Goal: Task Accomplishment & Management: Manage account settings

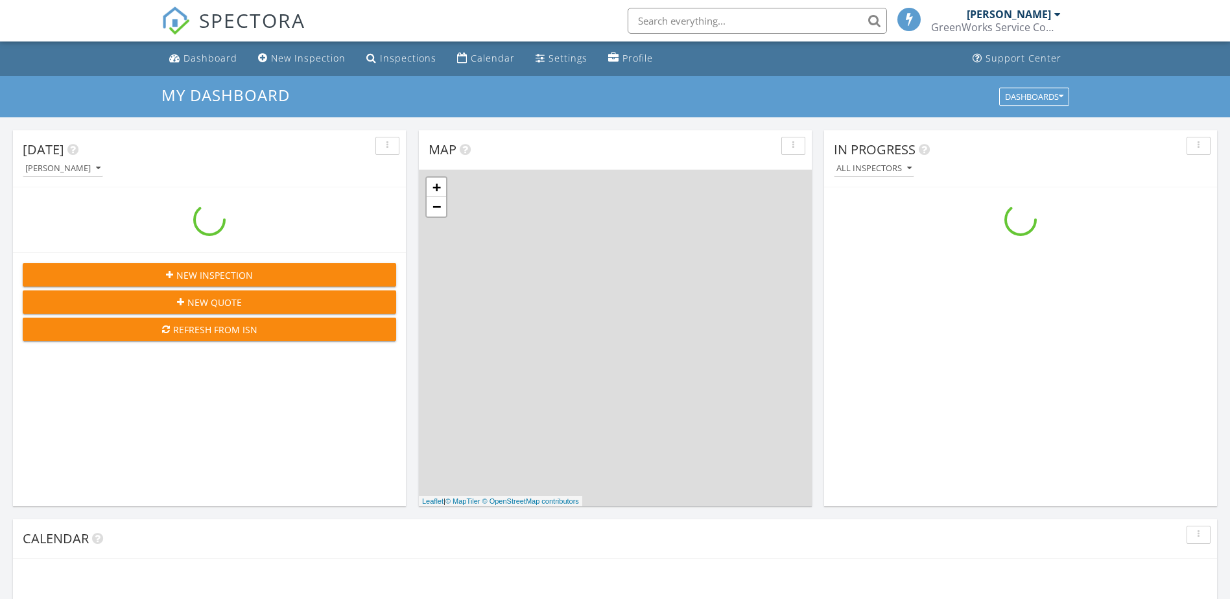
scroll to position [1200, 1250]
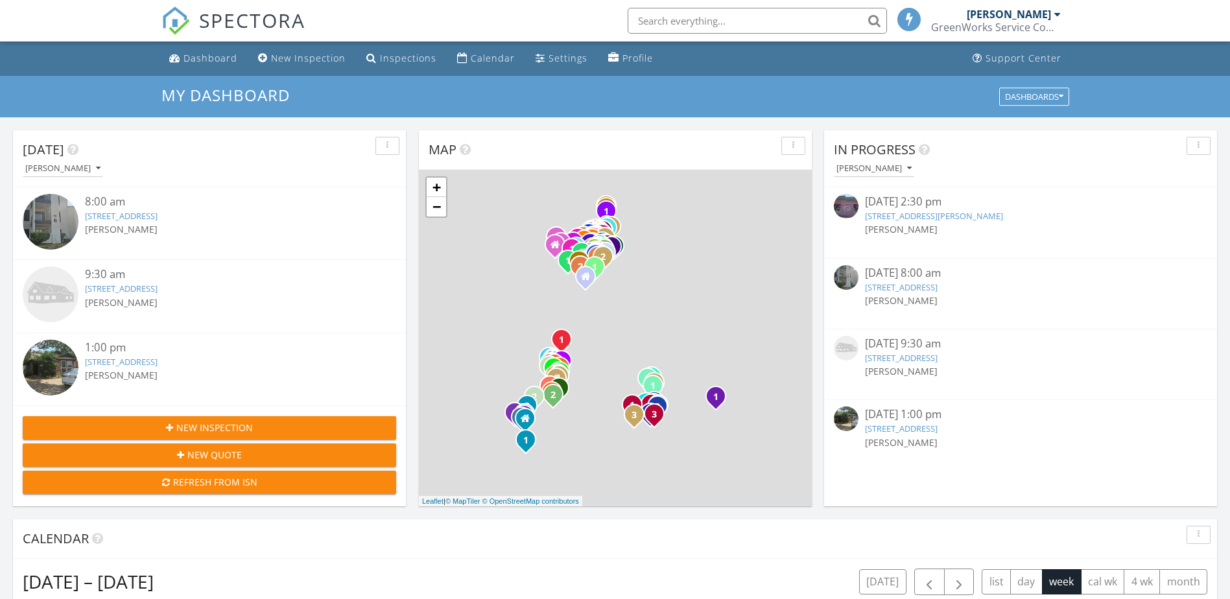
click at [913, 211] on link "1701 N. Woods, Sherman, TX , Sherman, TX 75090" at bounding box center [934, 216] width 138 height 12
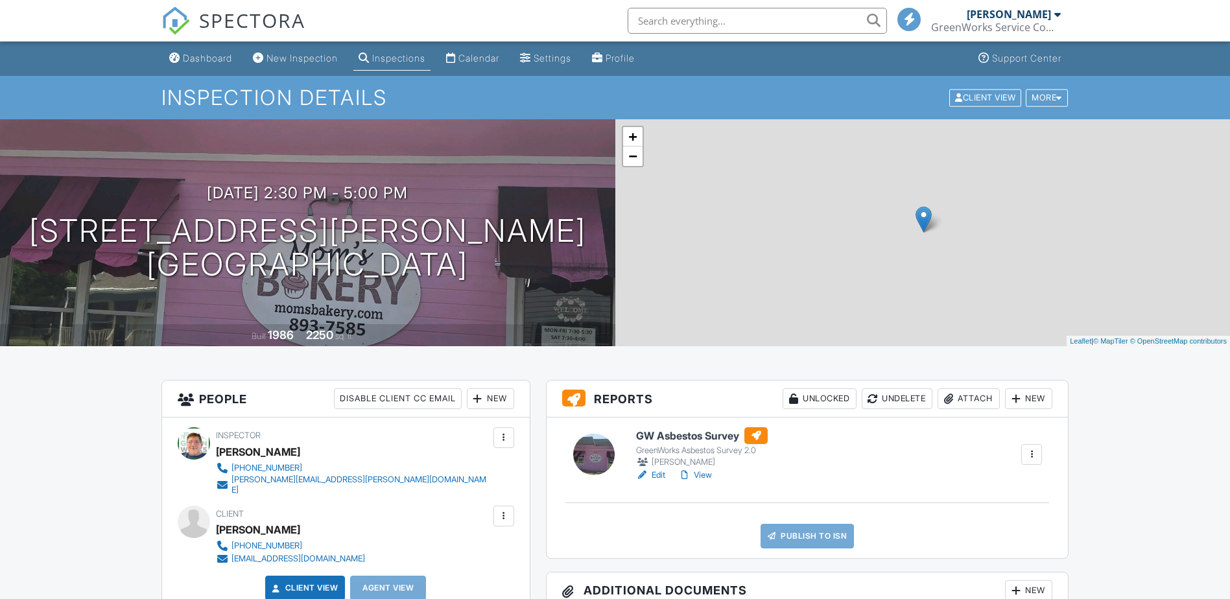
click at [982, 401] on div "Attach" at bounding box center [968, 398] width 62 height 21
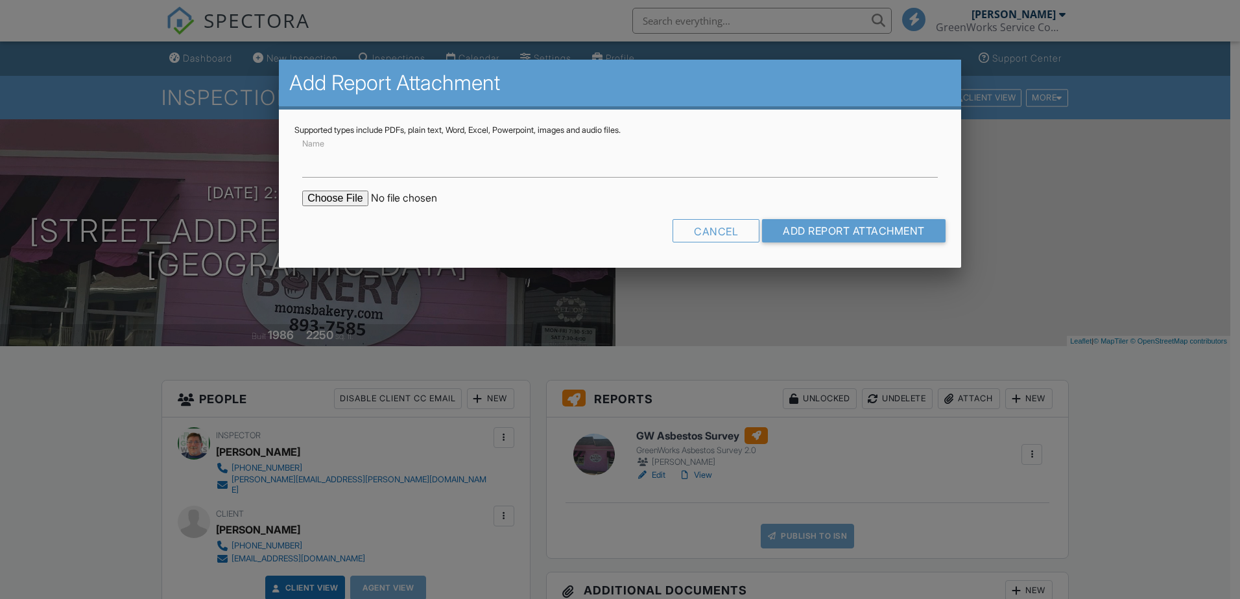
click at [342, 198] on input "file" at bounding box center [412, 199] width 220 height 16
type input "C:\fakepath\AsbestosReport_53029780_ForPrint.pdf"
click at [318, 163] on label "Name" at bounding box center [316, 161] width 28 height 14
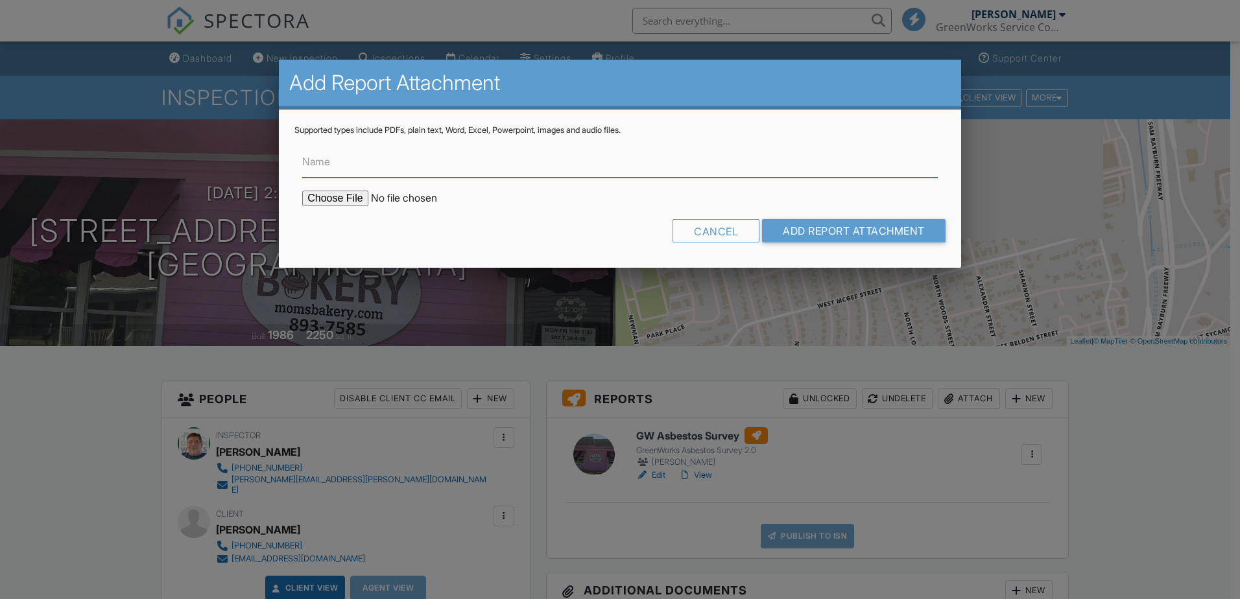
click at [318, 163] on input "Name" at bounding box center [619, 162] width 635 height 32
click at [316, 165] on input "Name" at bounding box center [619, 162] width 635 height 32
type input "Lab Results"
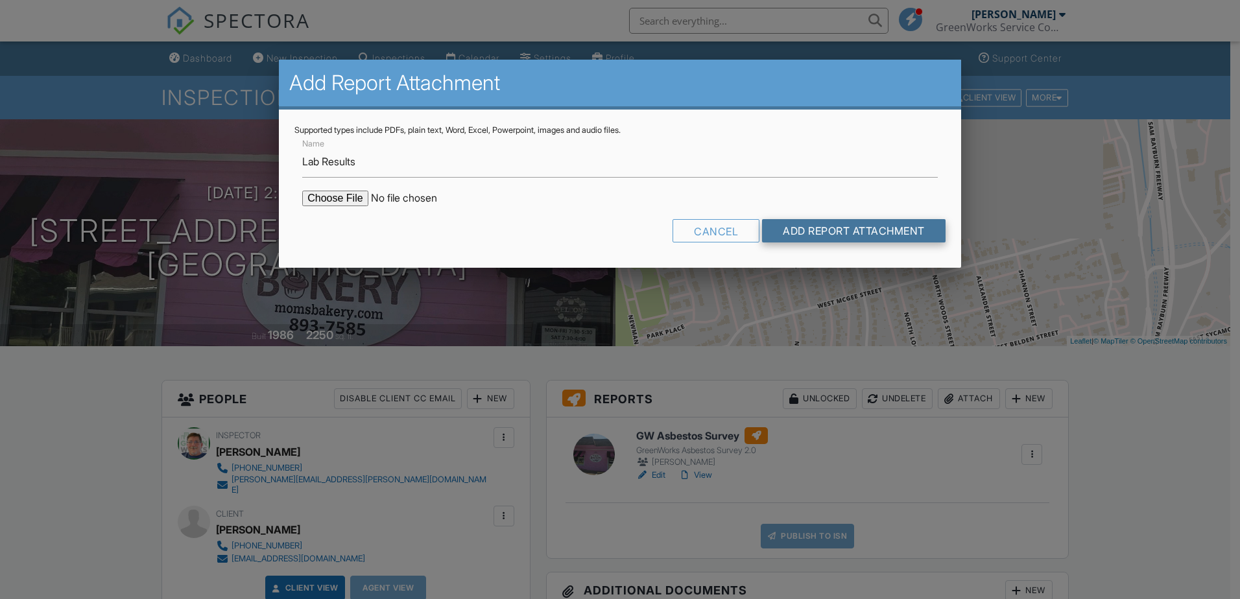
click at [834, 233] on input "Add Report Attachment" at bounding box center [853, 230] width 183 height 23
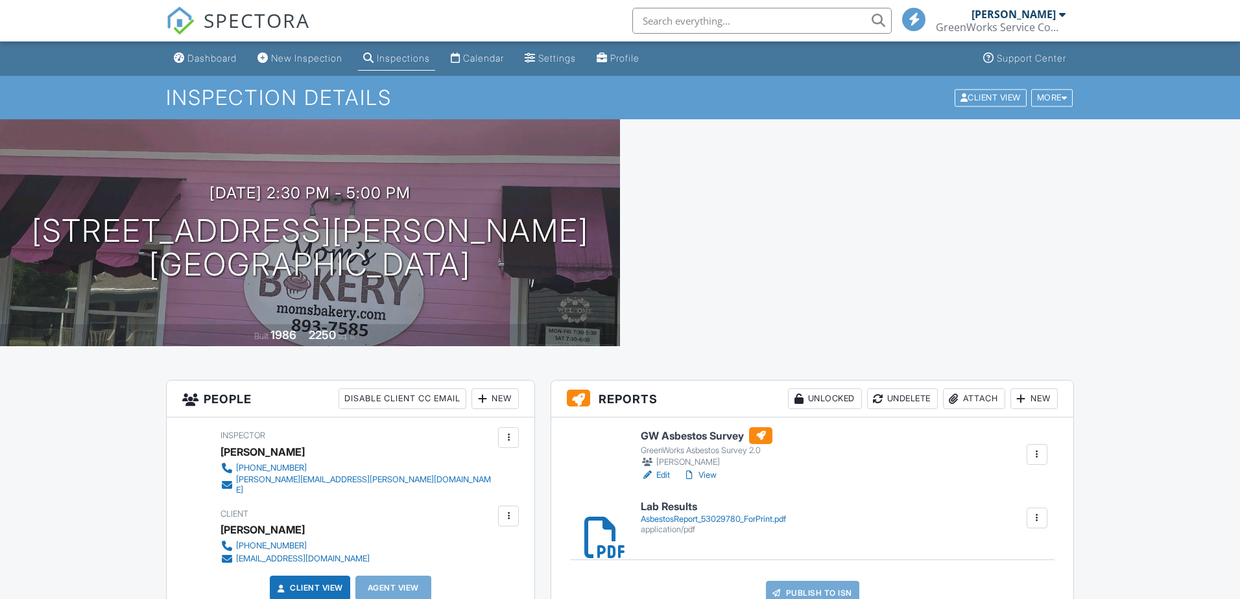
click at [704, 476] on link "View" at bounding box center [700, 475] width 34 height 13
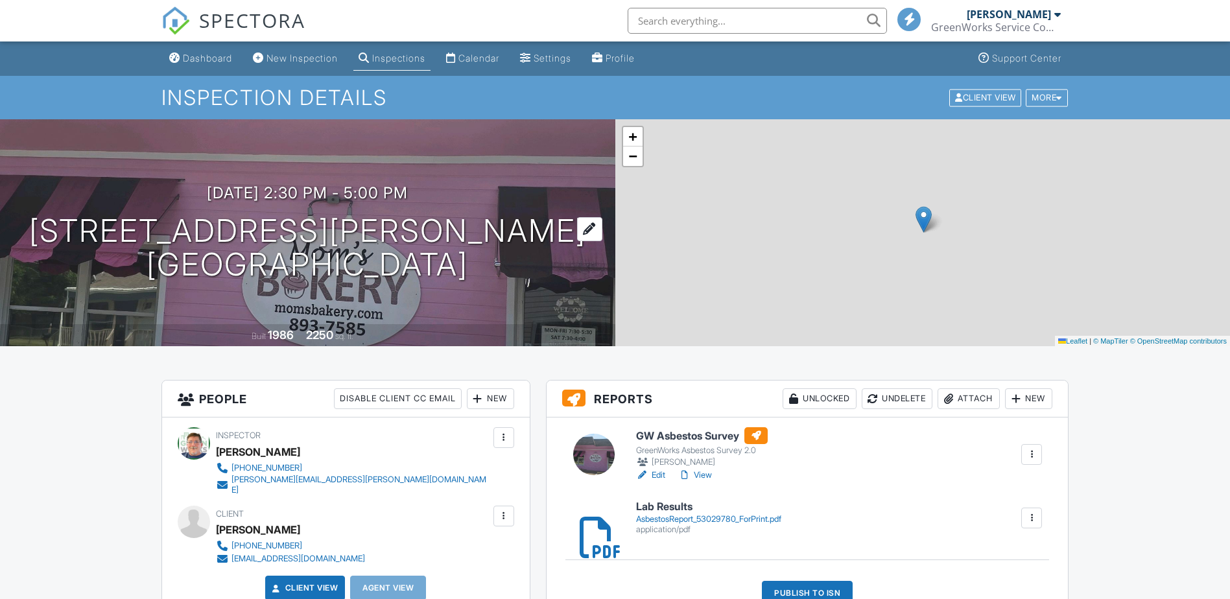
click at [577, 229] on div at bounding box center [589, 229] width 25 height 24
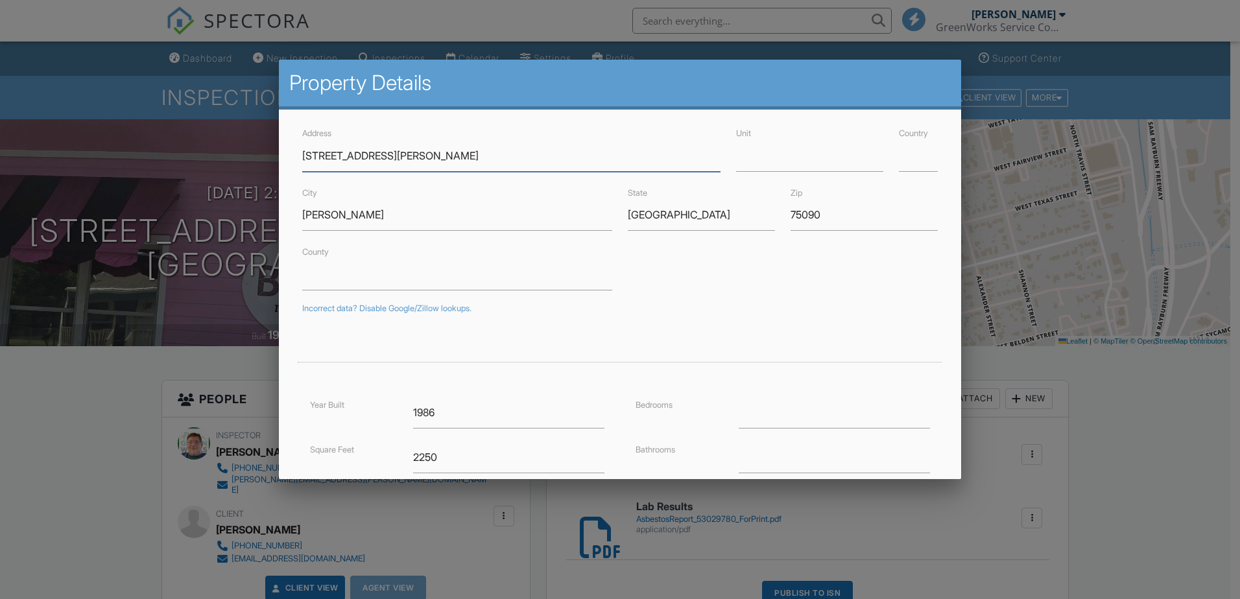
click at [321, 154] on input "1701 N. Woods, Sherman, TX" at bounding box center [511, 156] width 418 height 32
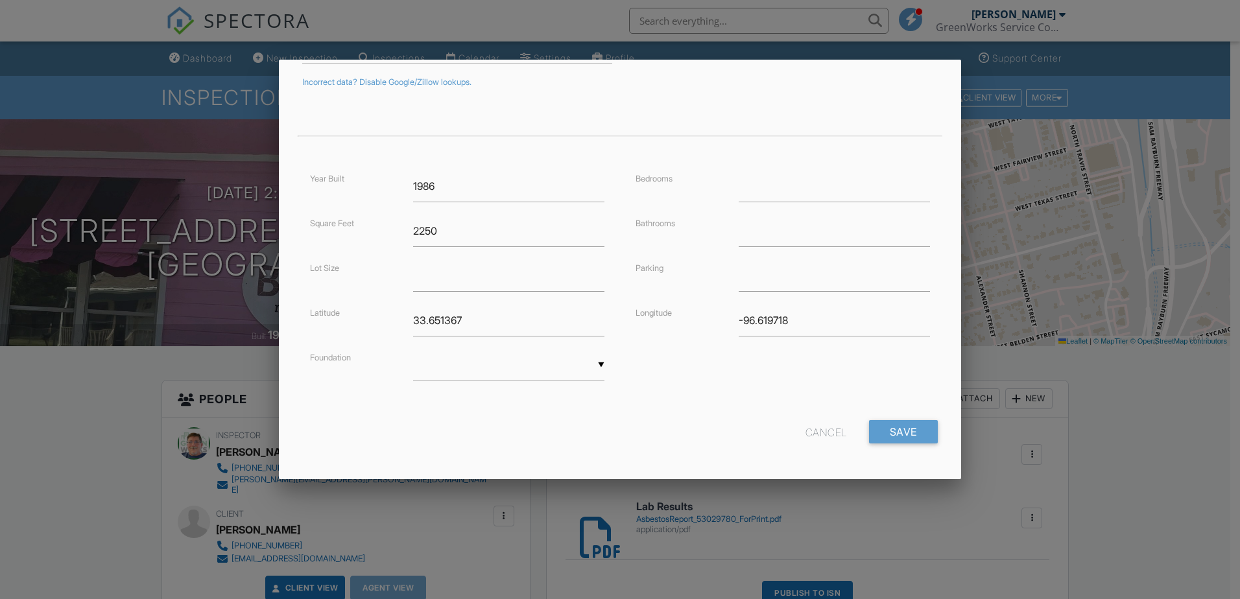
scroll to position [229, 0]
type input "[STREET_ADDRESS][PERSON_NAME]"
click at [891, 424] on input "Save" at bounding box center [903, 429] width 69 height 23
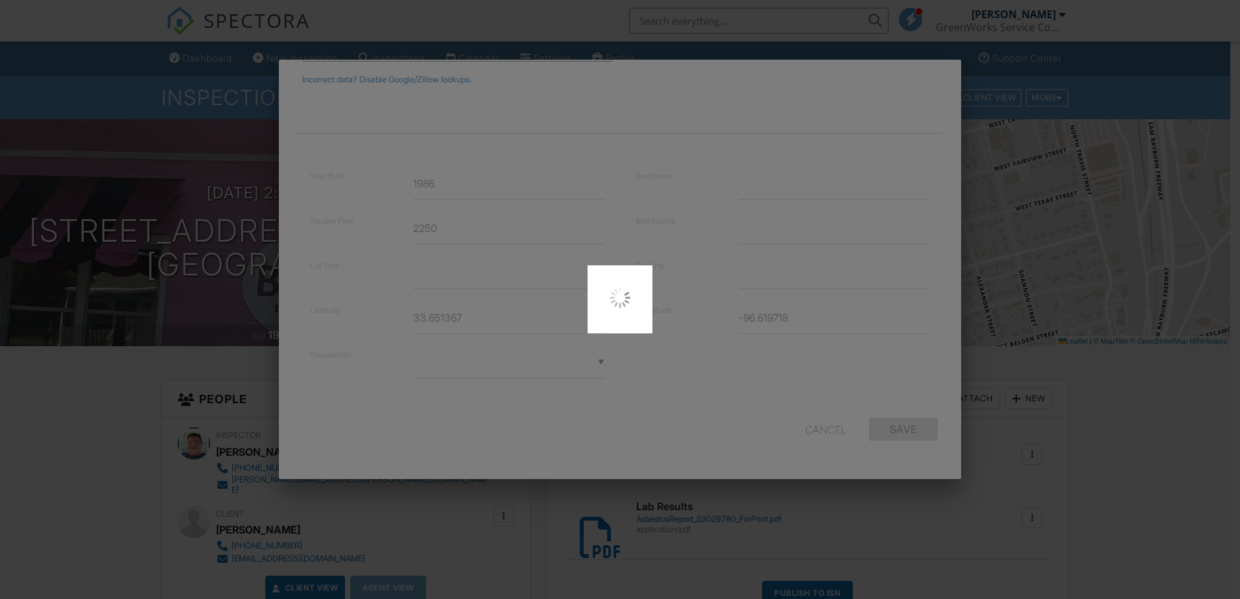
type input "33.6516943"
type input "-96.6193303"
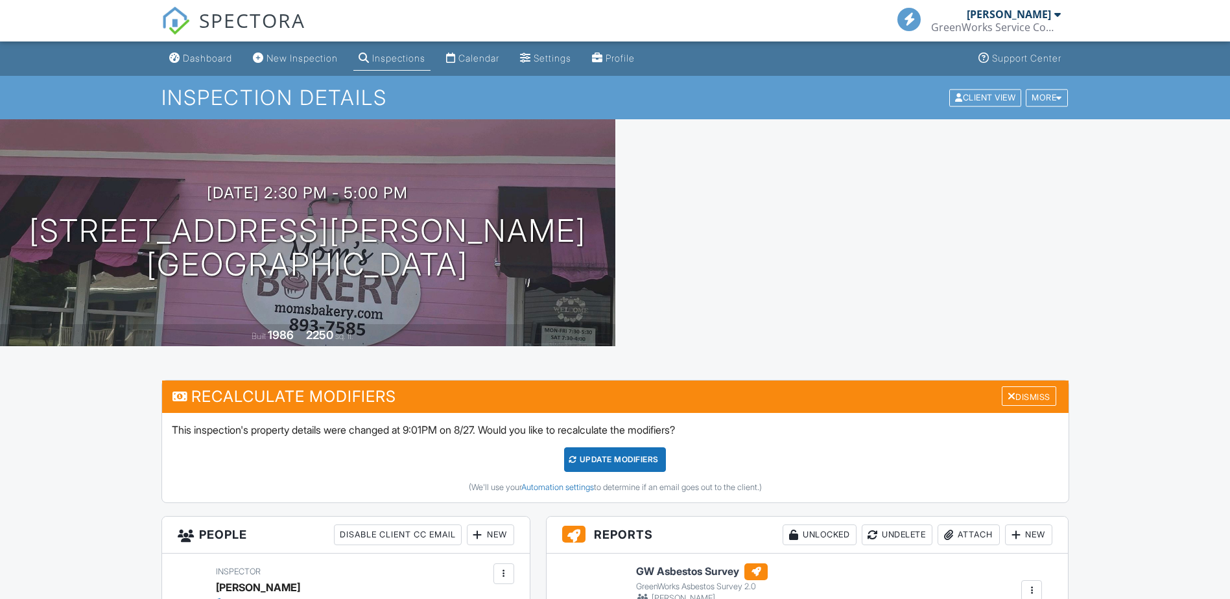
click at [1020, 392] on div "Dismiss" at bounding box center [1029, 396] width 54 height 20
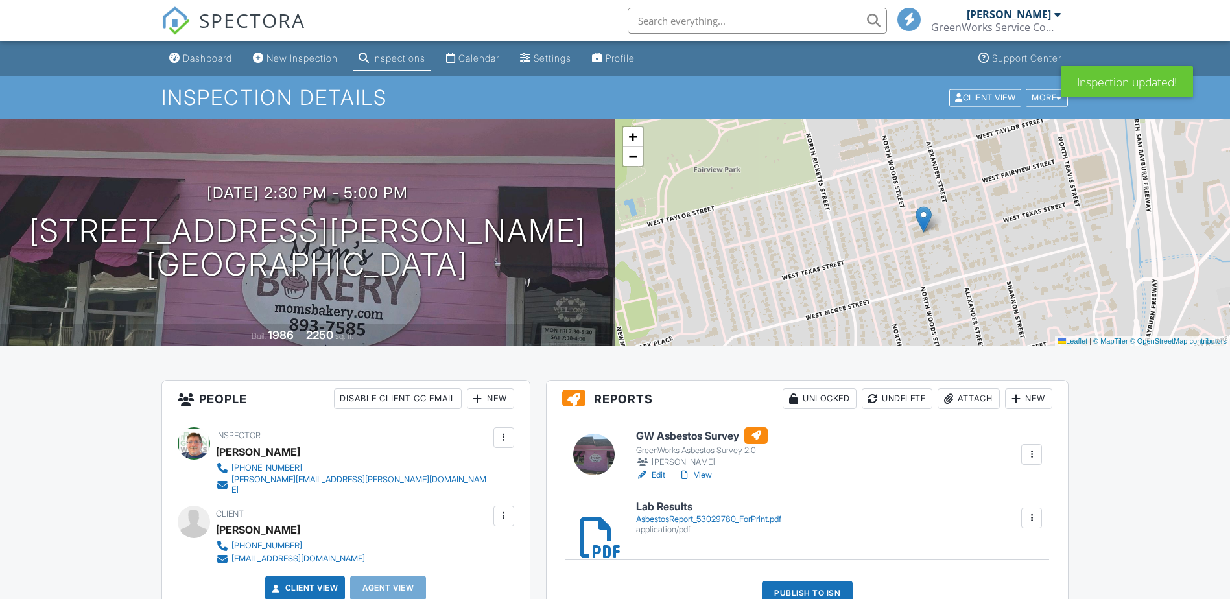
click at [709, 473] on link "View" at bounding box center [695, 475] width 34 height 13
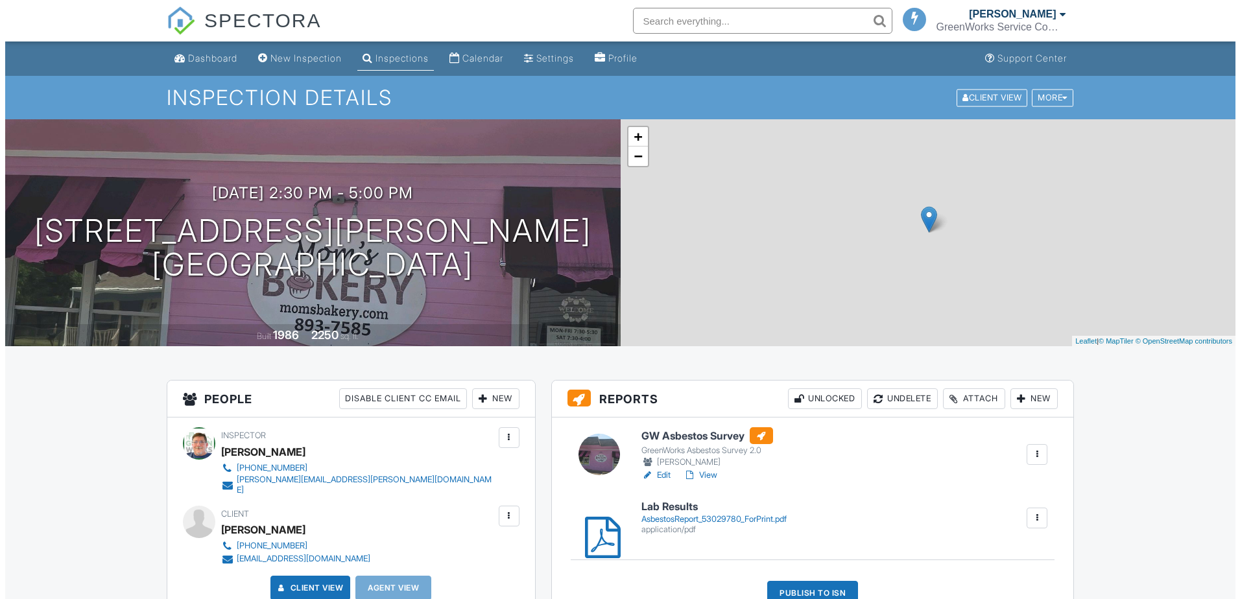
scroll to position [130, 0]
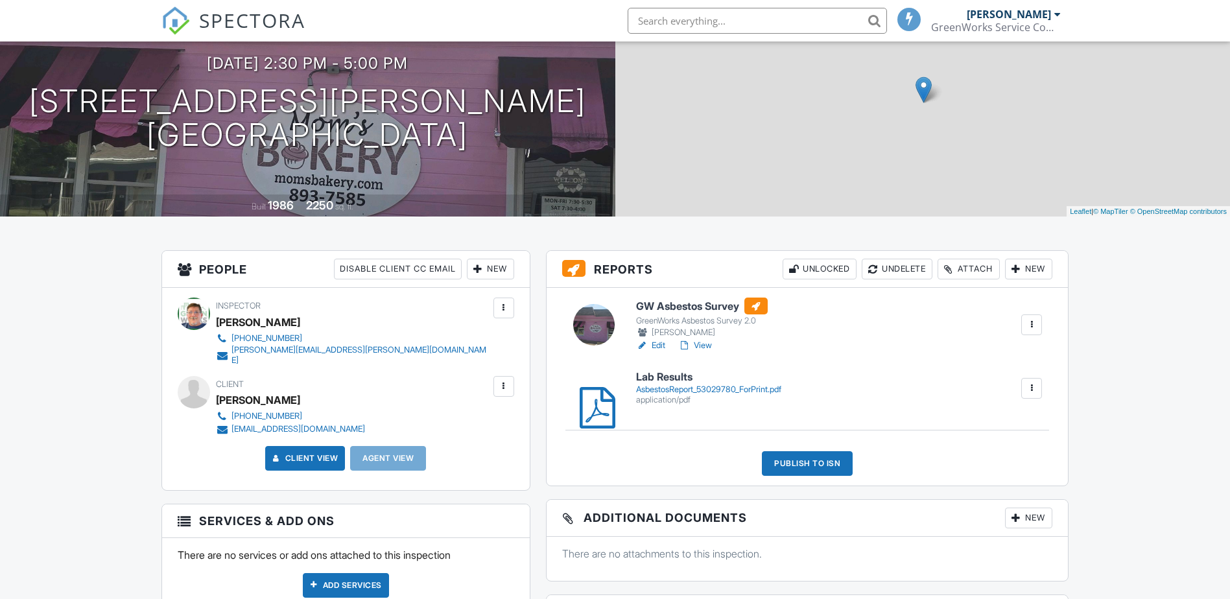
click at [808, 464] on div "Publish to ISN" at bounding box center [807, 463] width 91 height 25
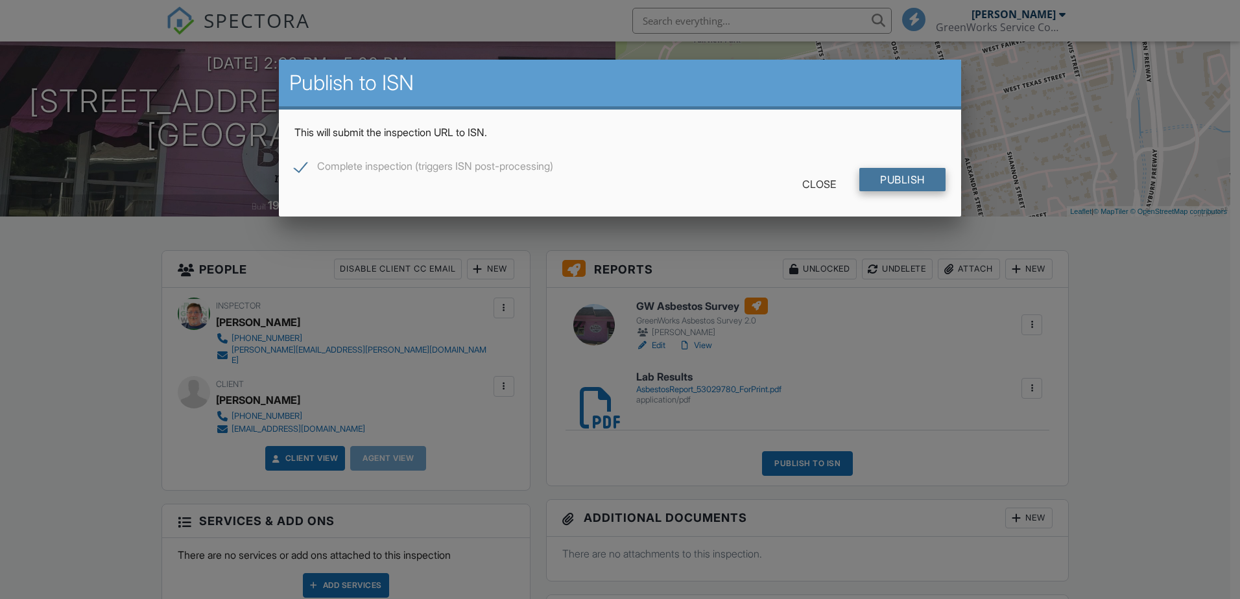
click at [923, 180] on input "Publish" at bounding box center [902, 179] width 86 height 23
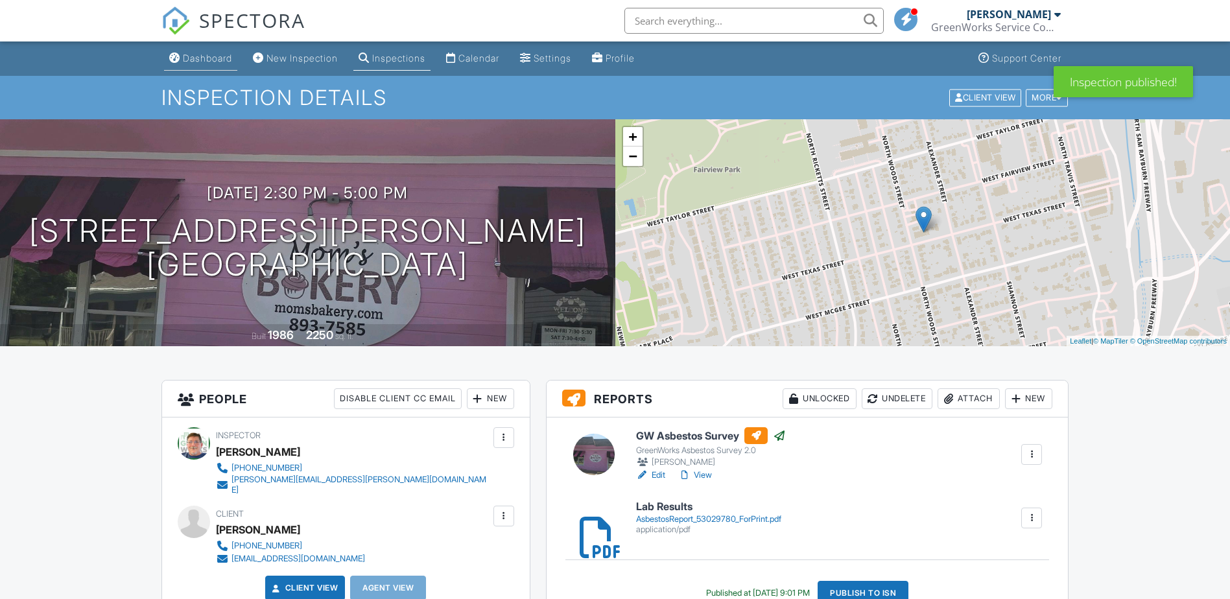
click at [211, 53] on div "Dashboard" at bounding box center [207, 58] width 49 height 11
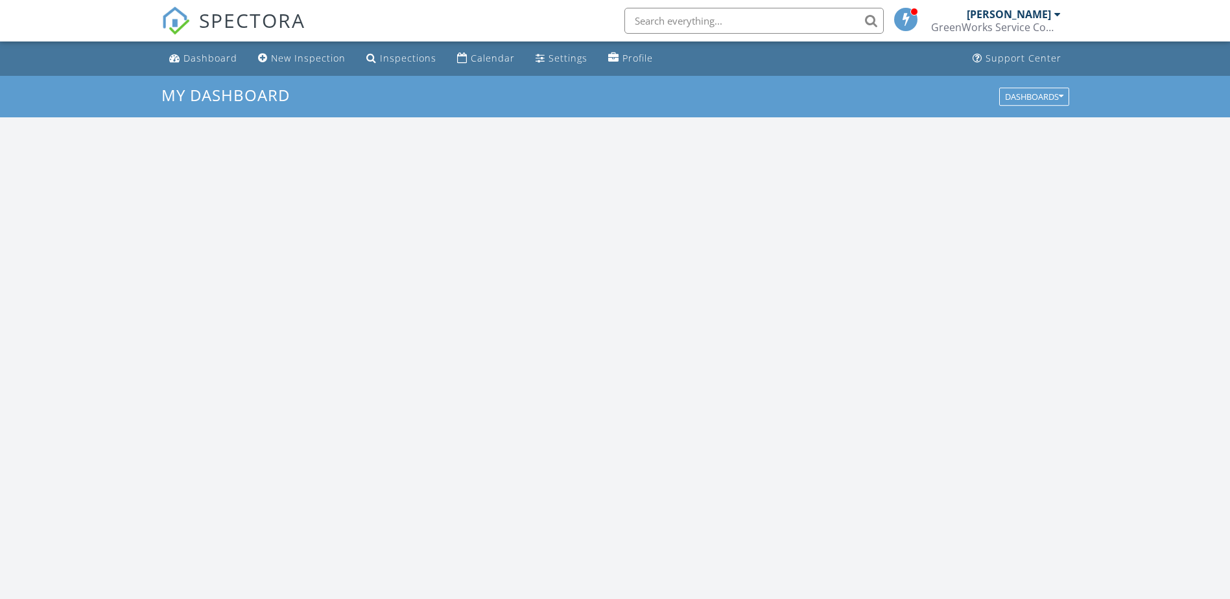
scroll to position [1200, 1250]
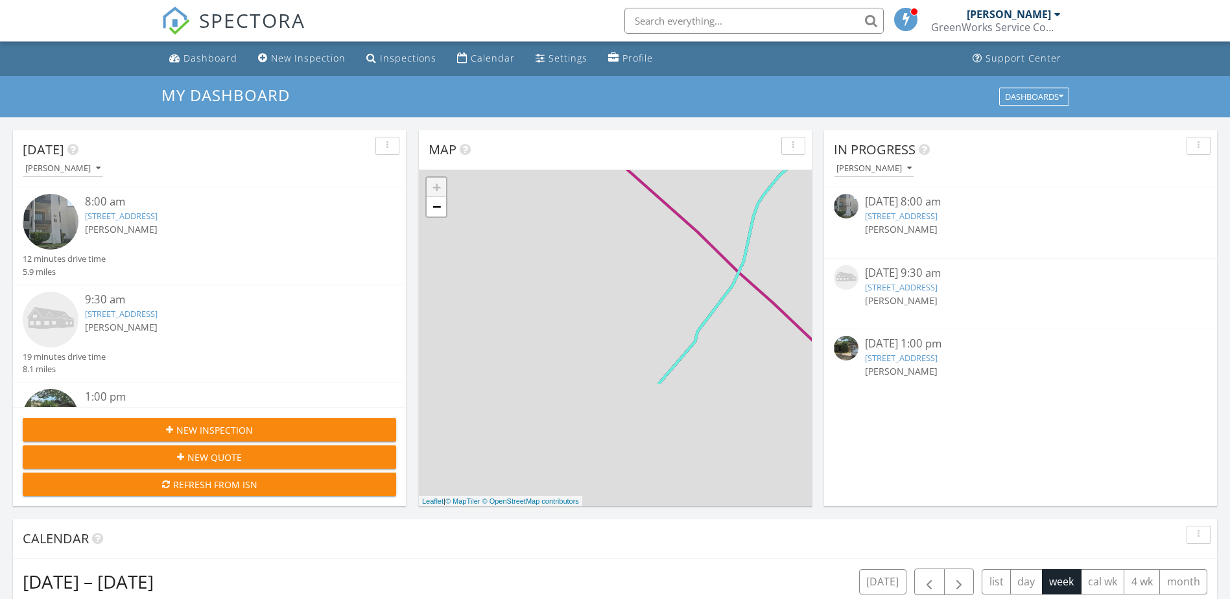
click at [895, 284] on link "4012 Colgate Ave, Dallas, TX 75225" at bounding box center [901, 287] width 73 height 12
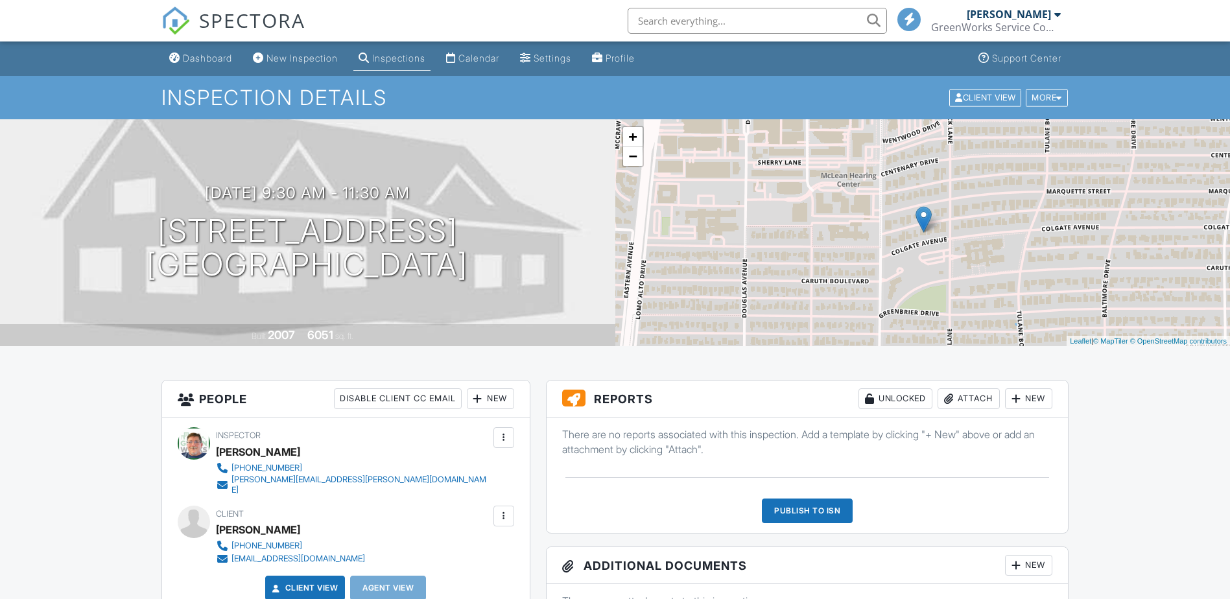
click at [1026, 394] on div "New" at bounding box center [1028, 398] width 47 height 21
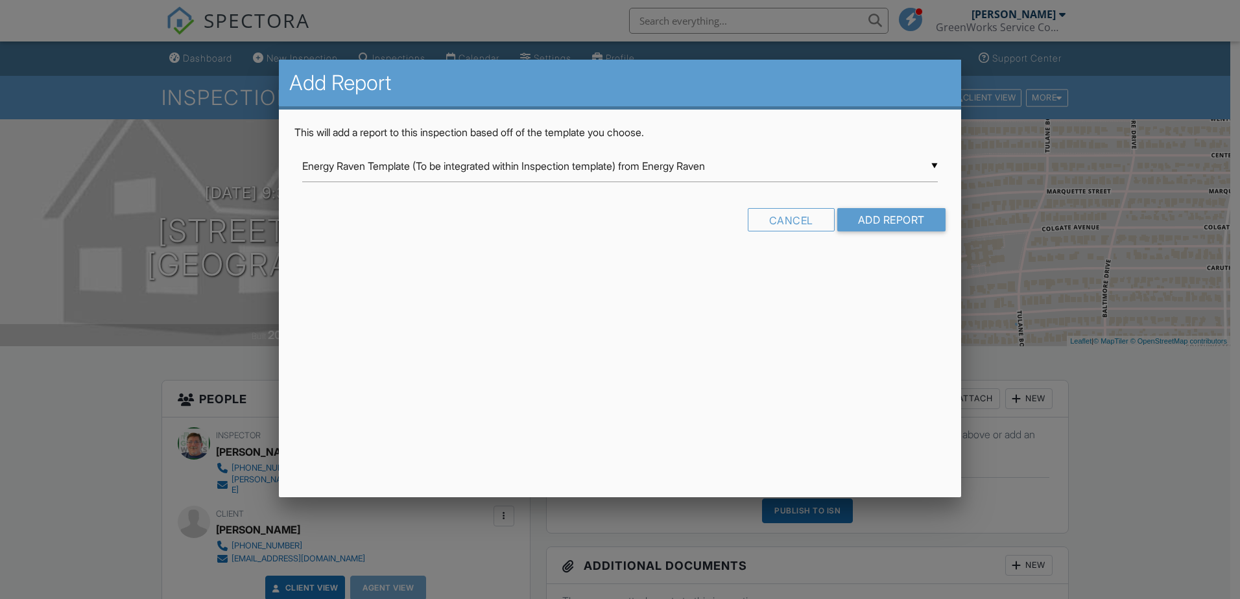
click at [937, 162] on div "▼ Energy Raven Template (To be integrated within Inspection template) from Ener…" at bounding box center [619, 172] width 651 height 45
click at [932, 163] on div "▼ Energy Raven Template (To be integrated within Inspection template) from Ener…" at bounding box center [619, 166] width 635 height 32
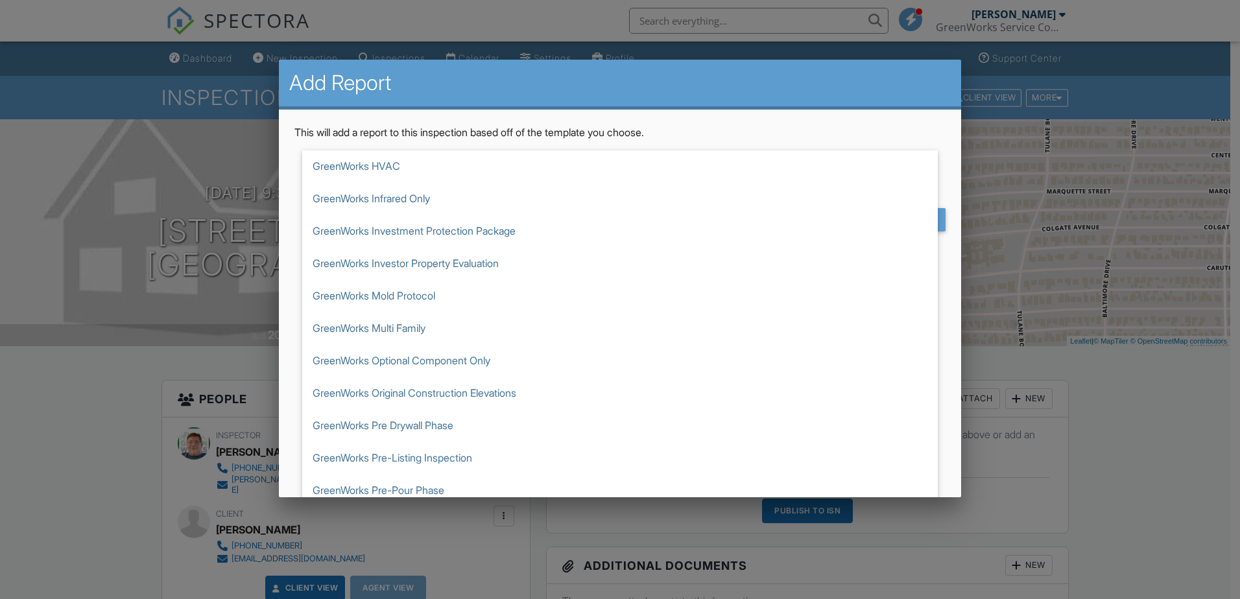
scroll to position [1815, 0]
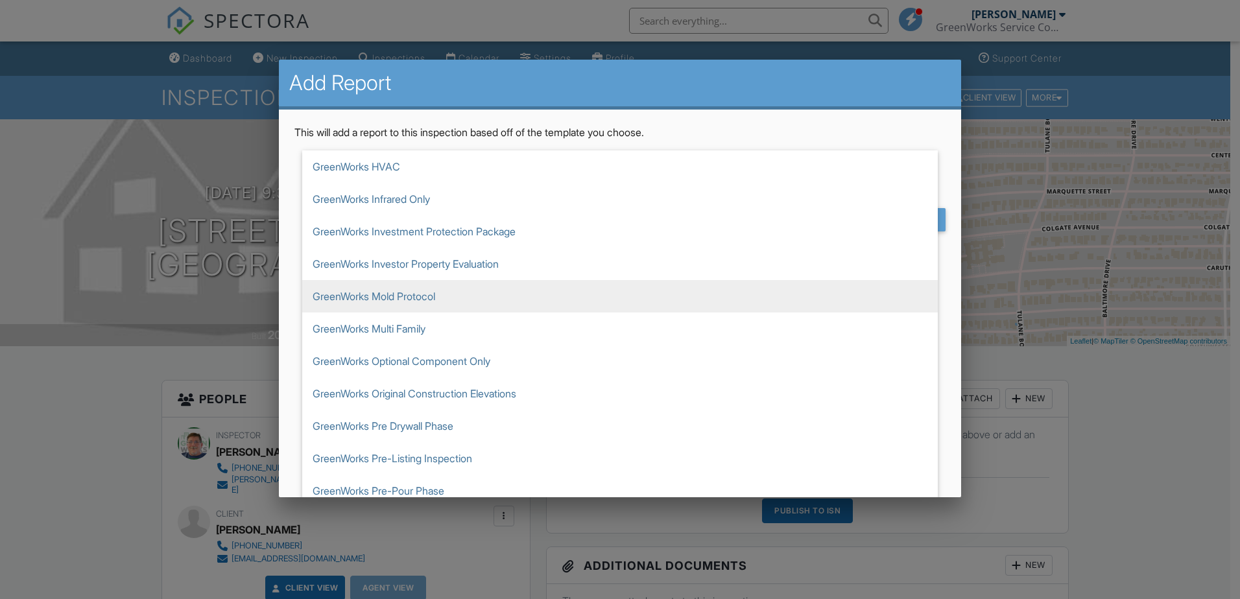
click at [426, 297] on span "GreenWorks Mold Protocol" at bounding box center [619, 296] width 635 height 32
type input "GreenWorks Mold Protocol"
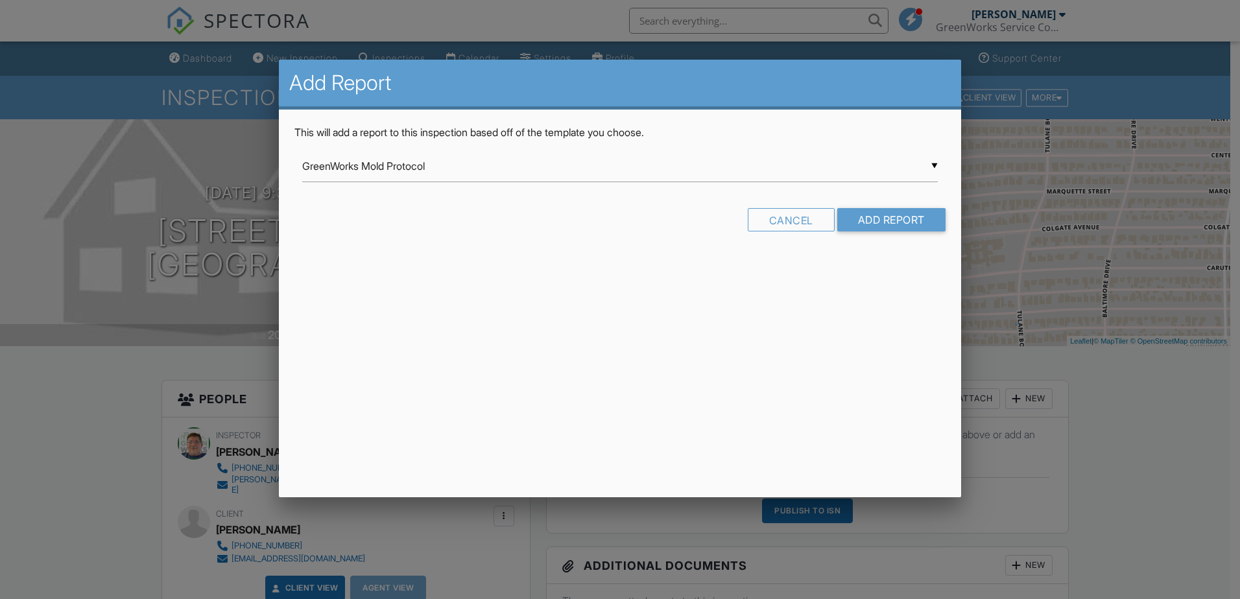
scroll to position [0, 0]
click at [871, 213] on input "Add Report" at bounding box center [891, 219] width 108 height 23
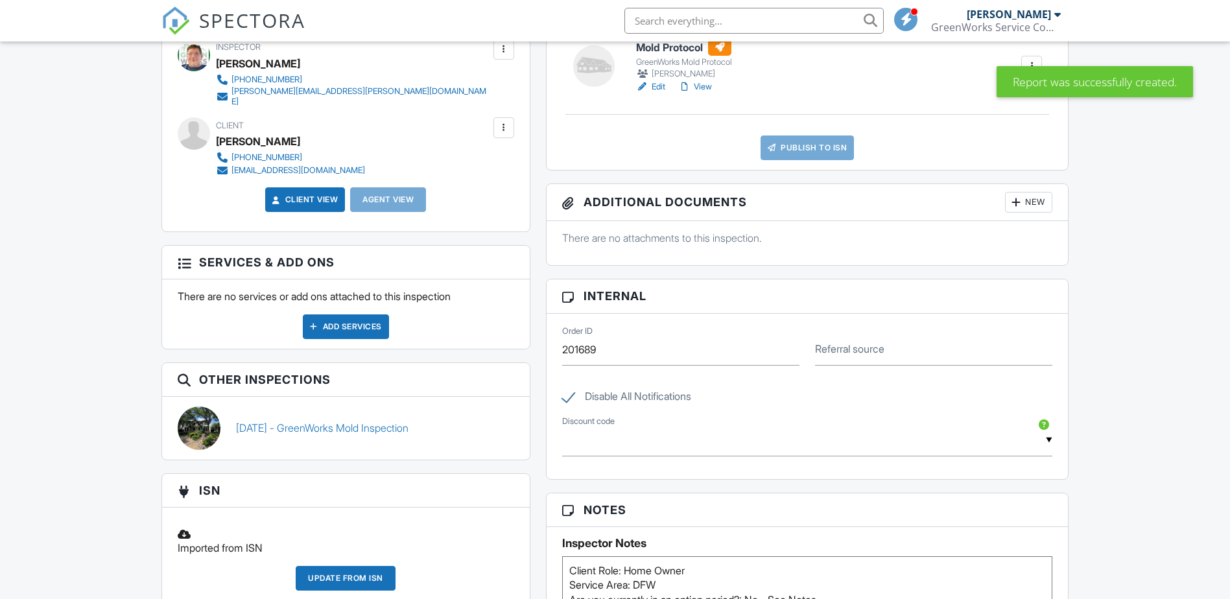
scroll to position [389, 0]
click at [377, 420] on link "08/21/2025 - GreenWorks Mold Inspection" at bounding box center [322, 427] width 172 height 14
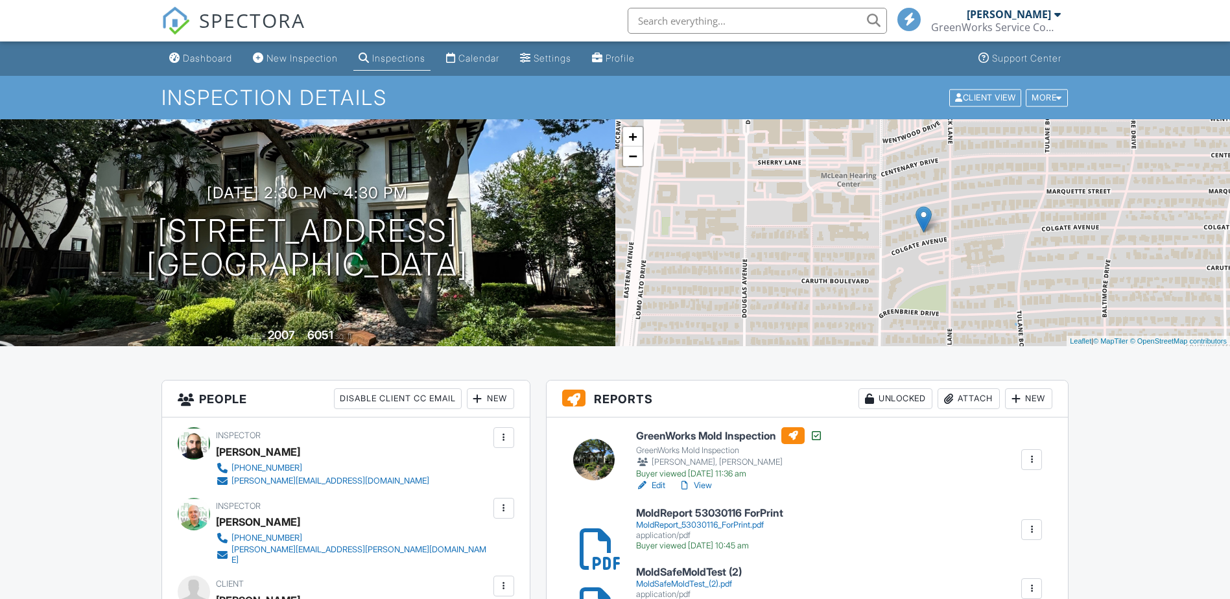
scroll to position [130, 0]
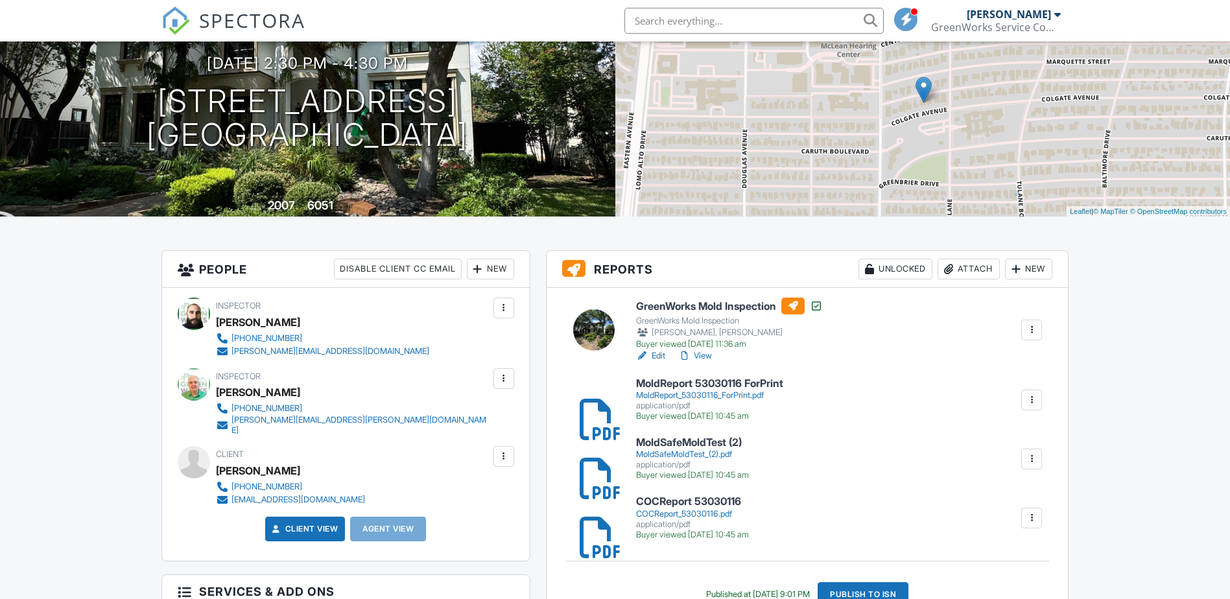
click at [670, 441] on h6 "MoldSafeMoldTest (2)" at bounding box center [692, 443] width 113 height 12
click at [716, 379] on h6 "MoldReport 53030116 ForPrint" at bounding box center [709, 384] width 147 height 12
click at [670, 500] on h6 "COCReport 53030116" at bounding box center [692, 502] width 113 height 12
click at [701, 353] on link "View" at bounding box center [695, 355] width 34 height 13
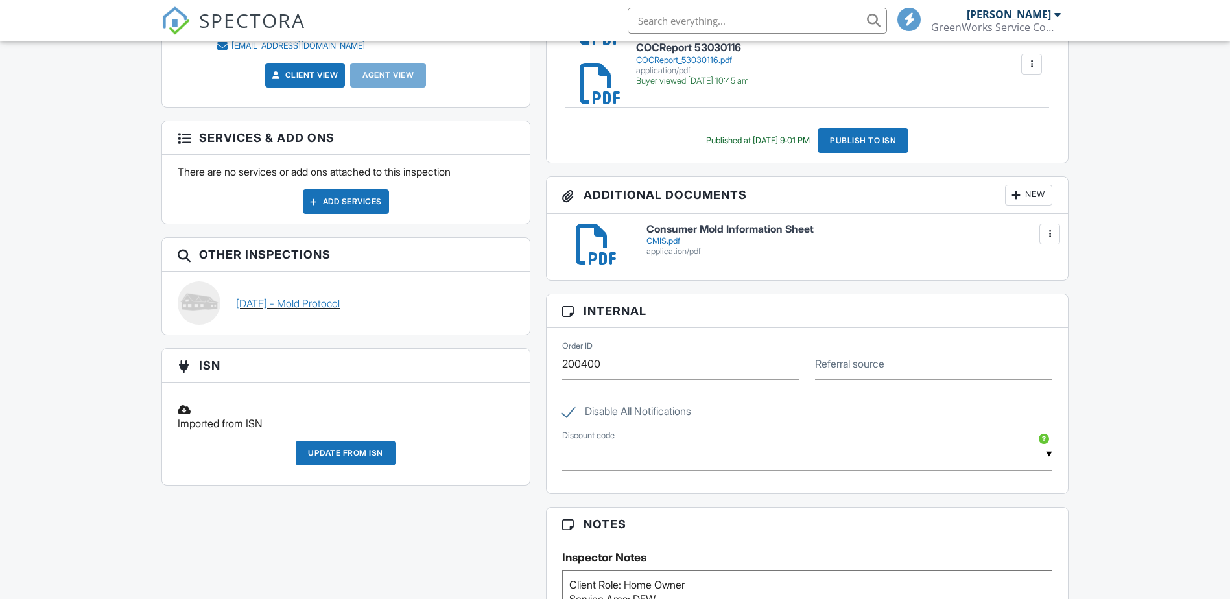
click at [340, 296] on link "08/27/2025 - Mold Protocol" at bounding box center [288, 303] width 104 height 14
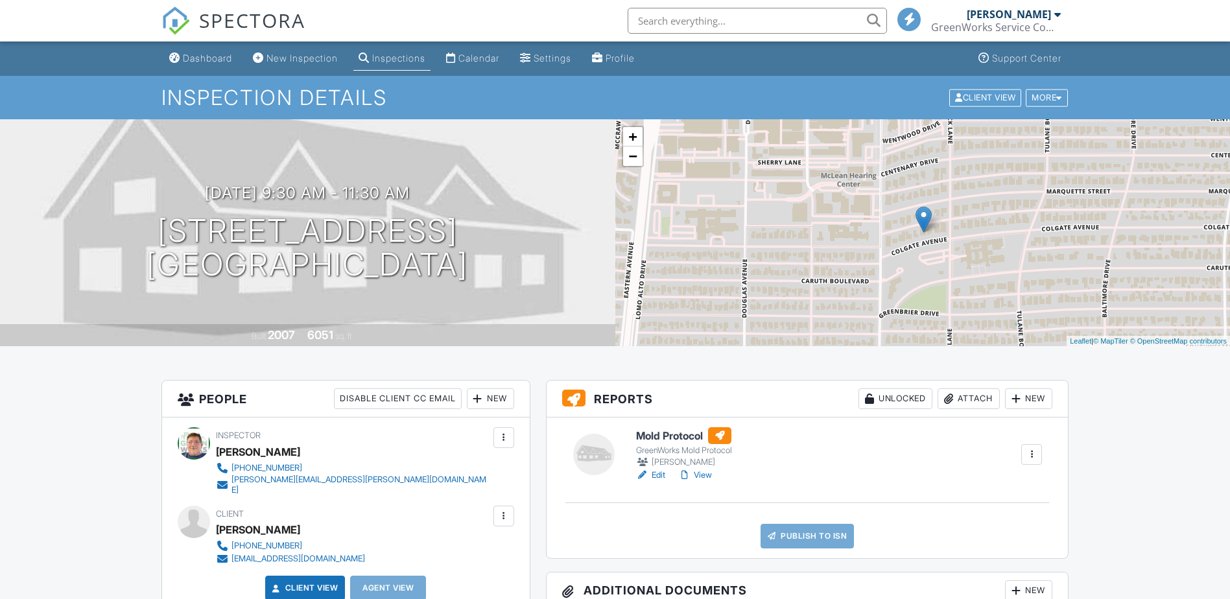
drag, startPoint x: 661, startPoint y: 432, endPoint x: 937, endPoint y: 462, distance: 277.1
click at [661, 432] on h6 "Mold Protocol" at bounding box center [684, 435] width 96 height 17
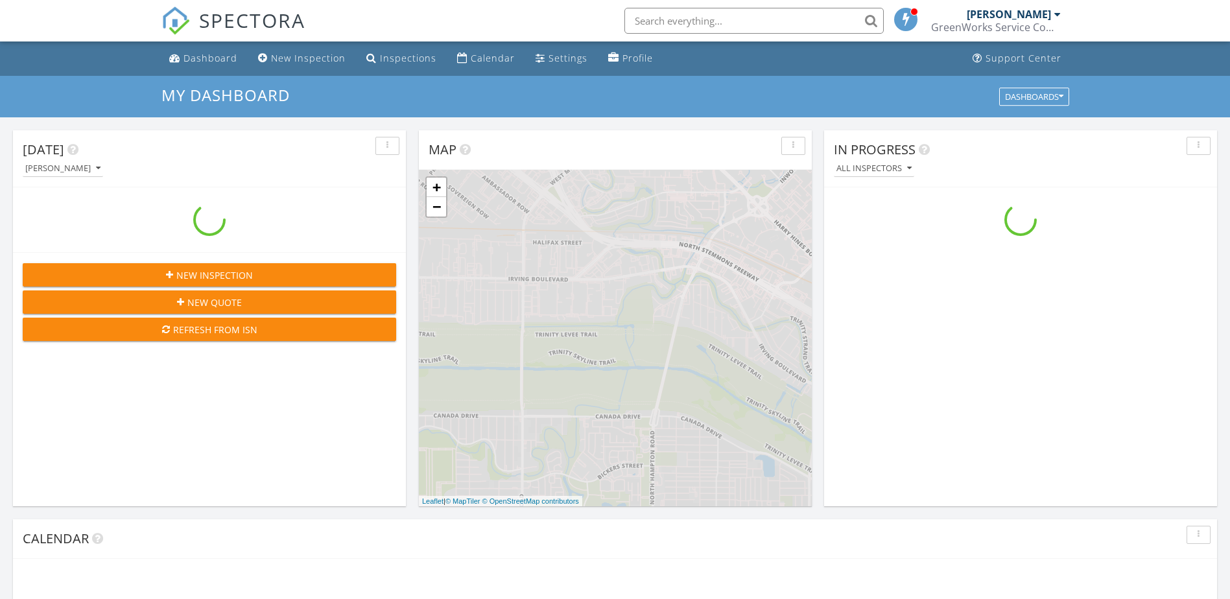
scroll to position [1200, 1250]
